Goal: Transaction & Acquisition: Purchase product/service

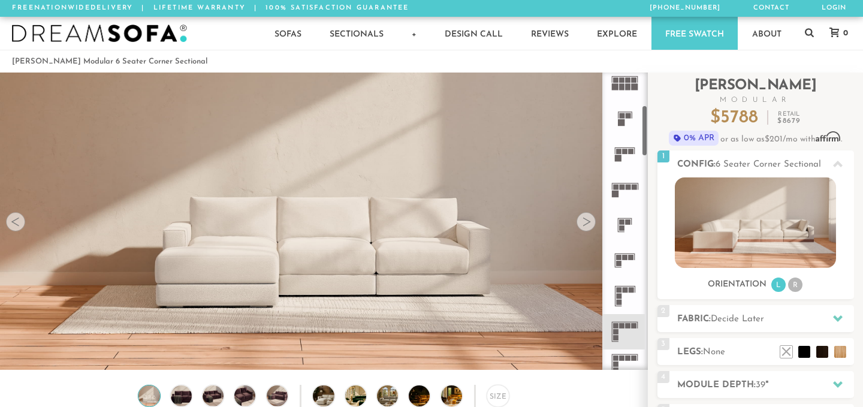
scroll to position [186, 0]
click at [625, 298] on icon at bounding box center [624, 294] width 35 height 35
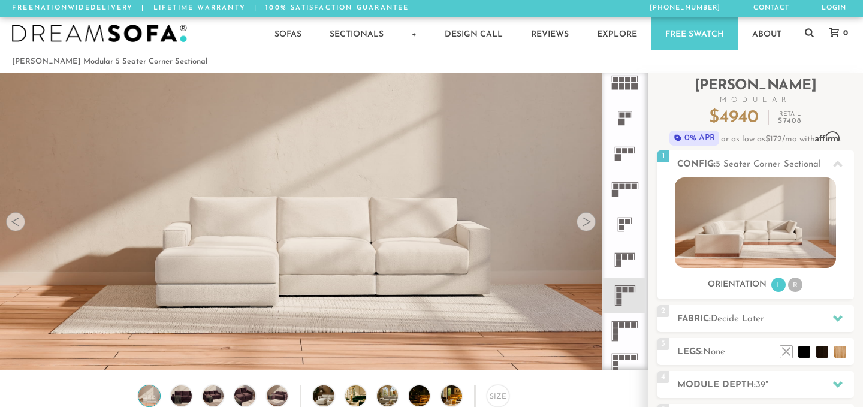
click at [631, 328] on icon at bounding box center [624, 330] width 35 height 35
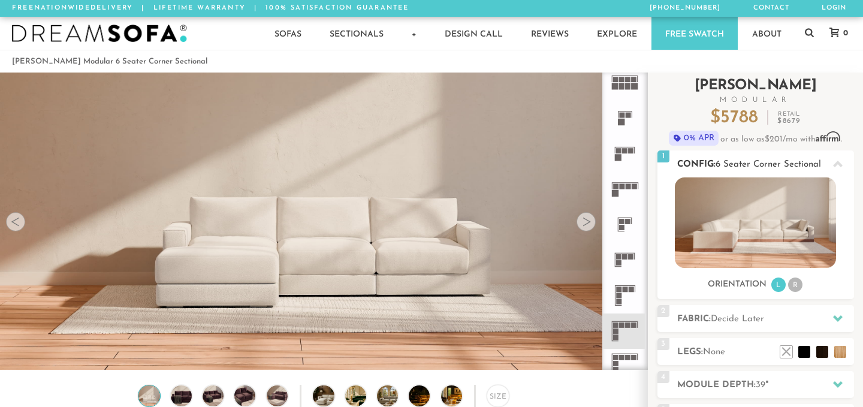
click at [711, 212] on img at bounding box center [755, 222] width 161 height 90
click at [794, 283] on li "R" at bounding box center [795, 284] width 14 height 14
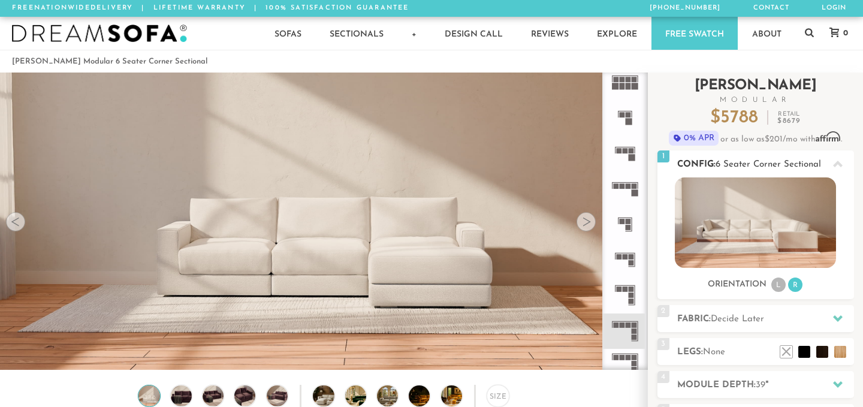
click at [780, 286] on li "L" at bounding box center [778, 284] width 14 height 14
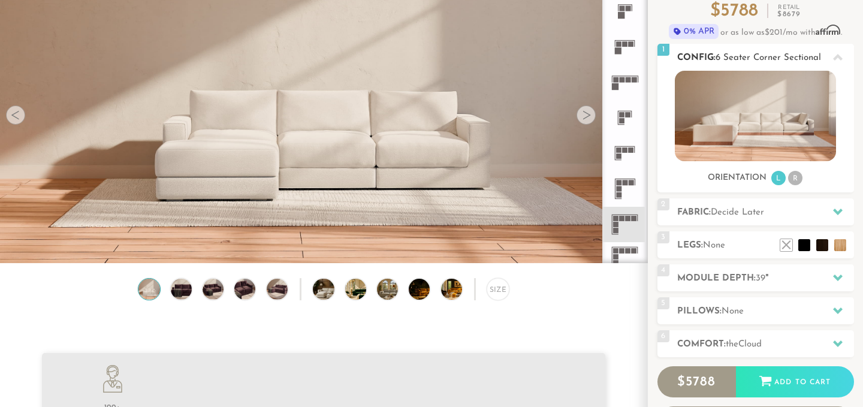
scroll to position [106, 0]
click at [776, 210] on h2 "Fabric: Decide Later" at bounding box center [765, 213] width 177 height 14
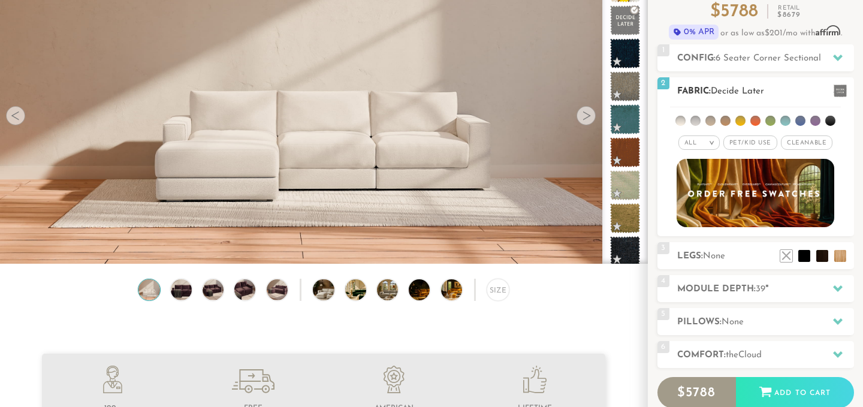
click at [713, 122] on li at bounding box center [710, 121] width 10 height 10
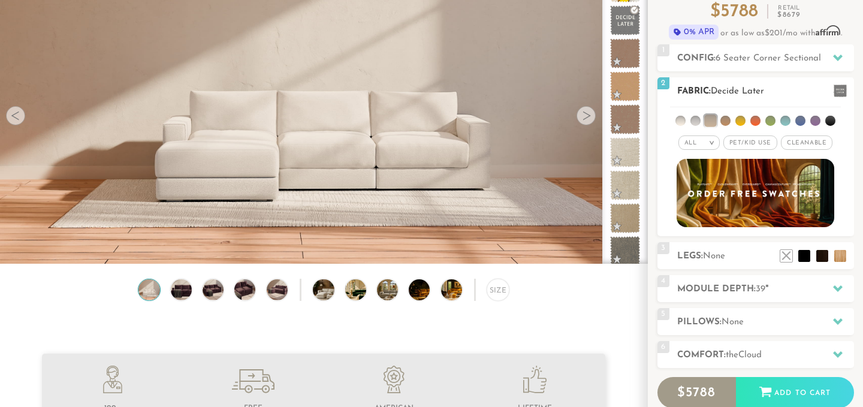
click at [703, 119] on ul at bounding box center [755, 118] width 171 height 22
click at [698, 119] on li at bounding box center [695, 121] width 10 height 10
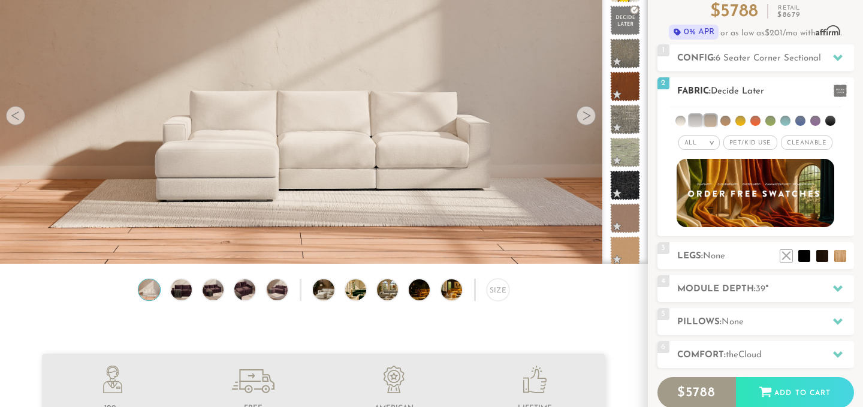
click at [733, 118] on ul at bounding box center [755, 118] width 171 height 22
click at [728, 119] on li at bounding box center [725, 121] width 10 height 10
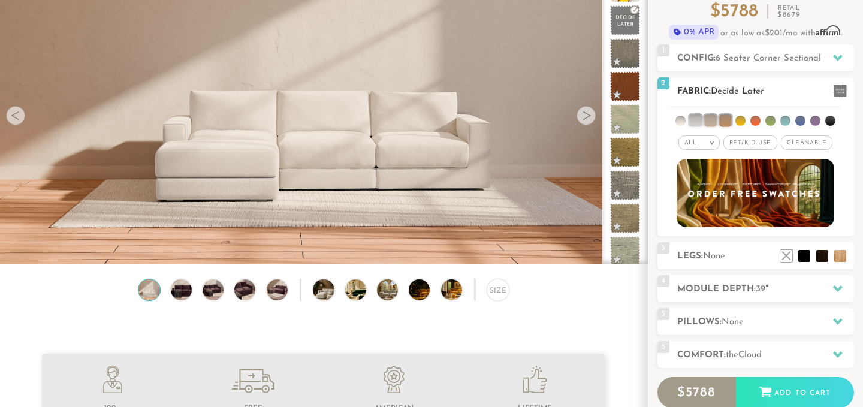
click at [694, 120] on li at bounding box center [695, 120] width 12 height 12
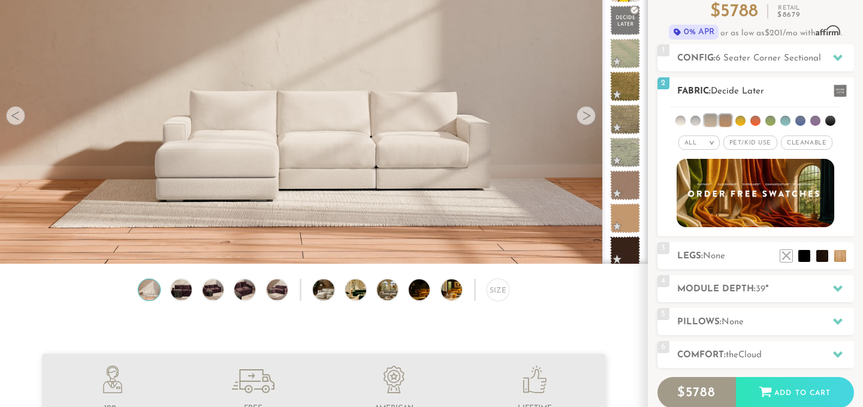
click at [718, 119] on ul at bounding box center [755, 118] width 171 height 22
click at [730, 119] on li at bounding box center [725, 120] width 12 height 12
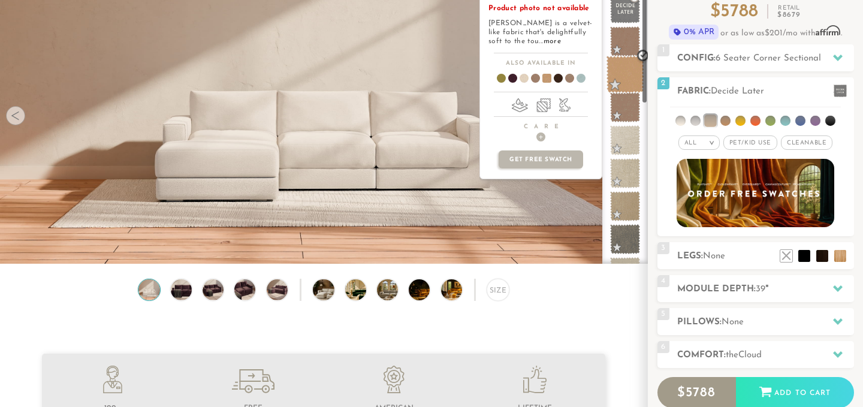
scroll to position [0, 0]
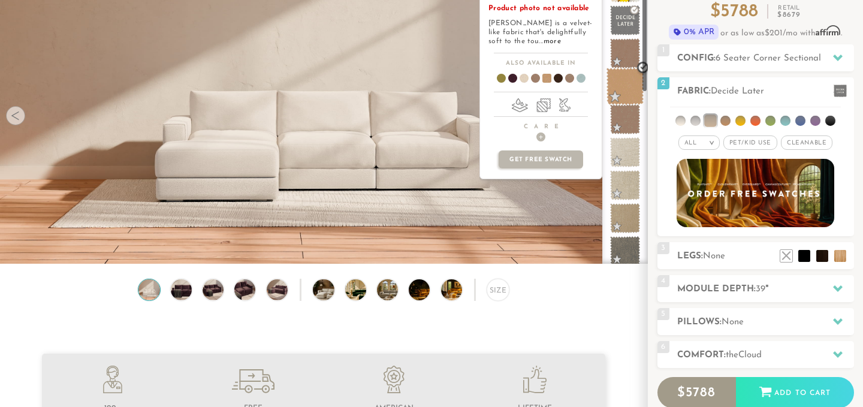
click at [625, 81] on span at bounding box center [625, 87] width 38 height 38
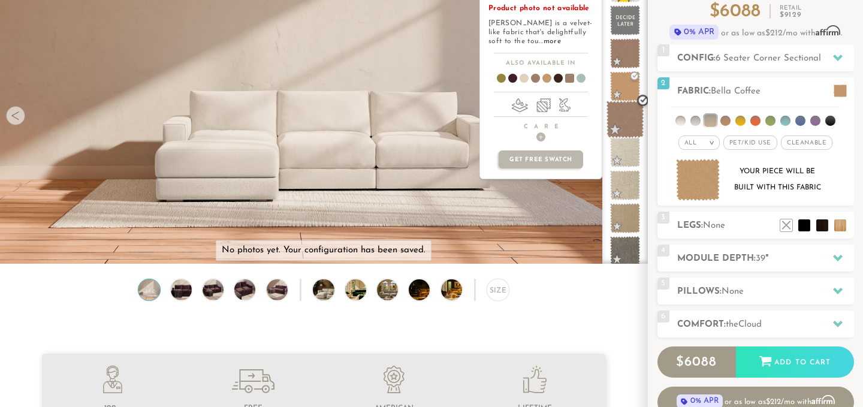
click at [629, 123] on span at bounding box center [625, 120] width 38 height 38
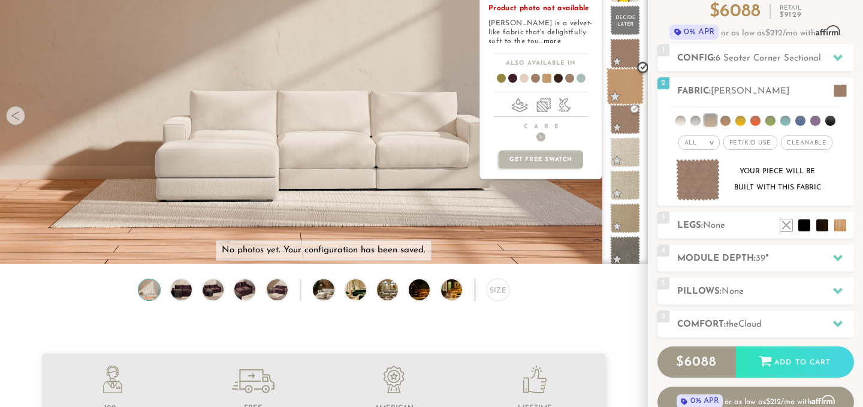
click at [625, 88] on span at bounding box center [625, 87] width 38 height 38
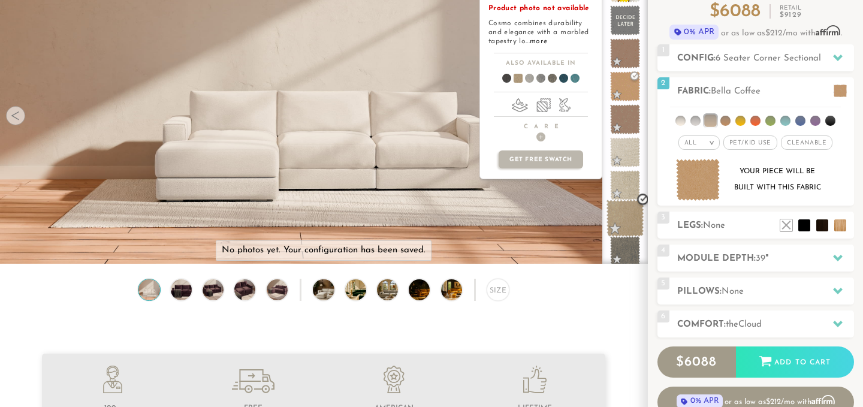
click at [624, 208] on span at bounding box center [625, 218] width 38 height 38
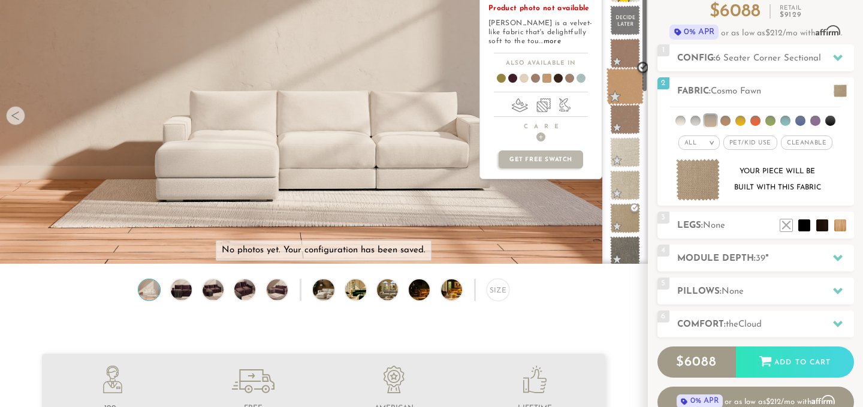
click at [631, 92] on span at bounding box center [625, 87] width 38 height 38
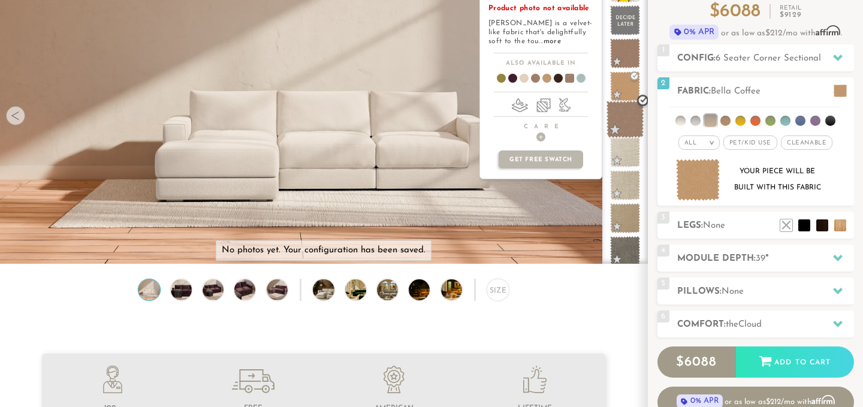
click at [630, 111] on span at bounding box center [625, 120] width 38 height 38
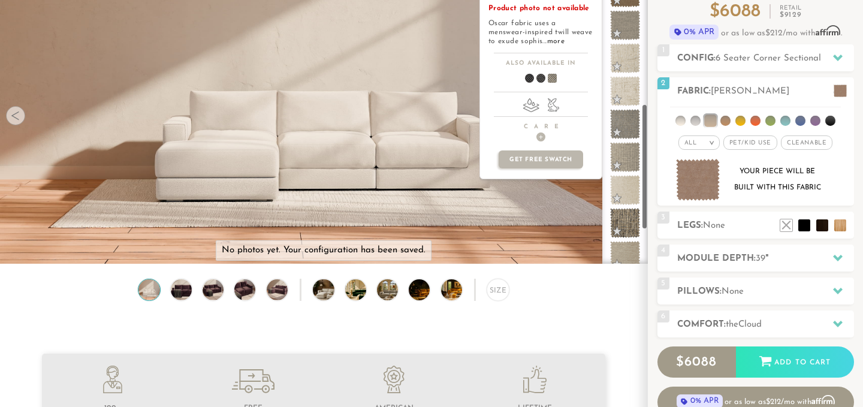
scroll to position [328, 0]
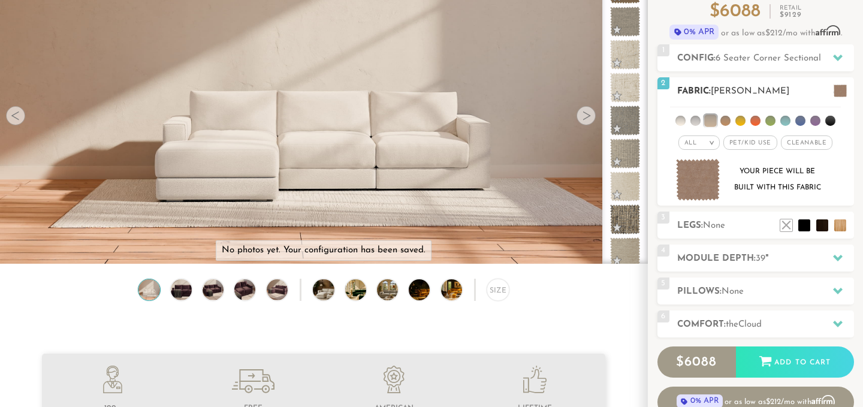
click at [727, 123] on li at bounding box center [725, 121] width 10 height 10
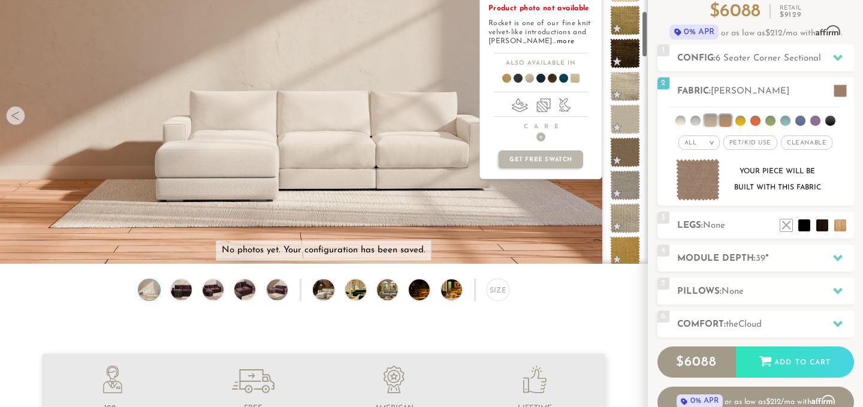
scroll to position [0, 0]
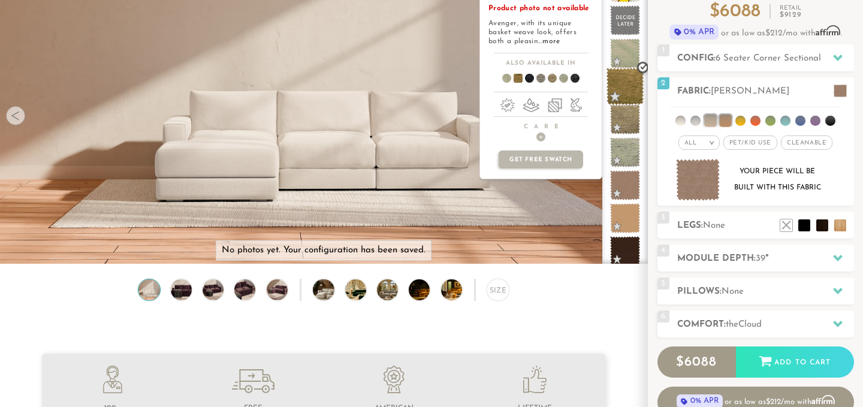
click at [625, 78] on span at bounding box center [625, 87] width 38 height 38
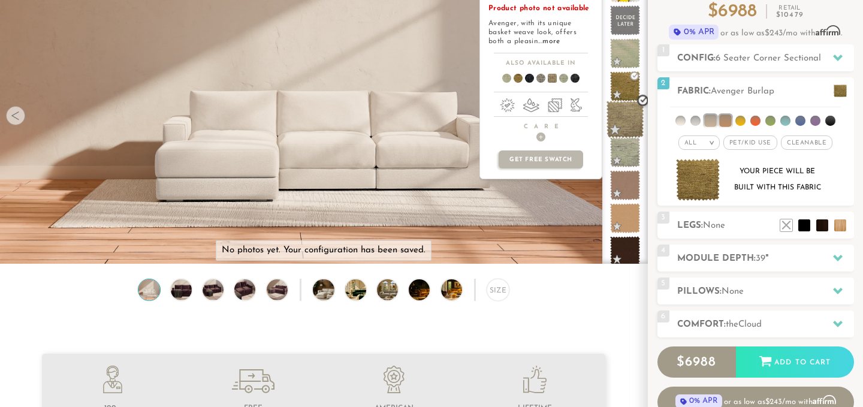
click at [624, 107] on span at bounding box center [625, 120] width 38 height 38
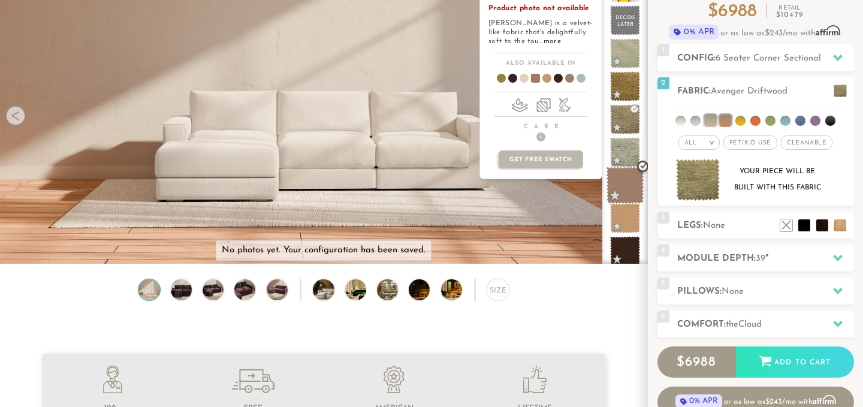
click at [628, 185] on span at bounding box center [625, 186] width 38 height 38
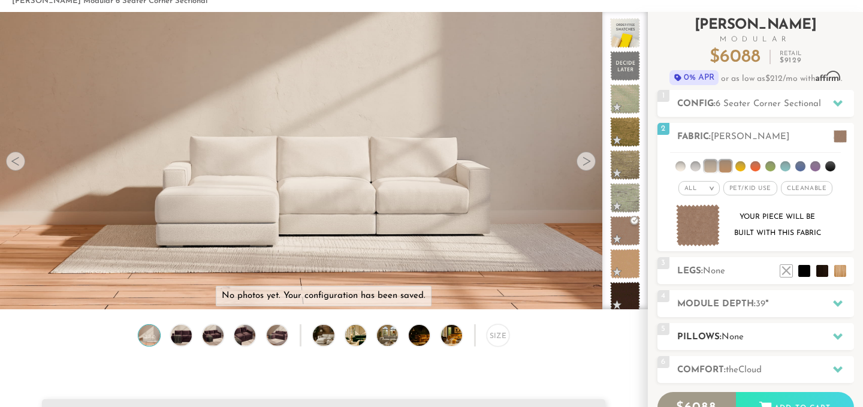
scroll to position [58, 0]
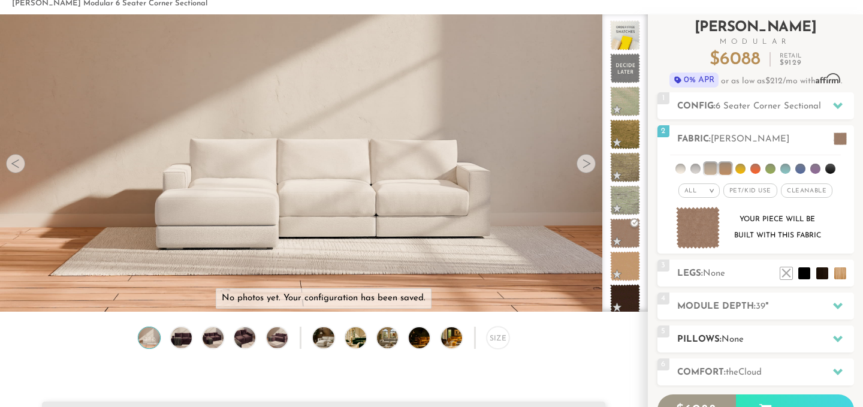
click at [725, 282] on div "3 Legs: None $0 $199 Nailheads:" at bounding box center [755, 272] width 196 height 27
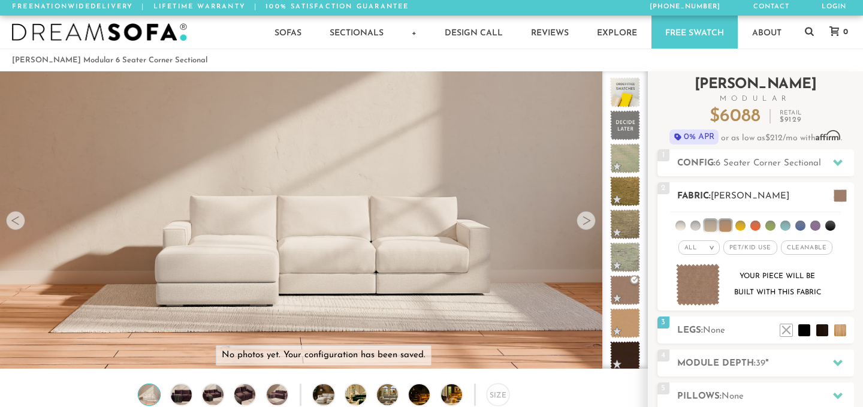
scroll to position [0, 0]
